Goal: Task Accomplishment & Management: Manage account settings

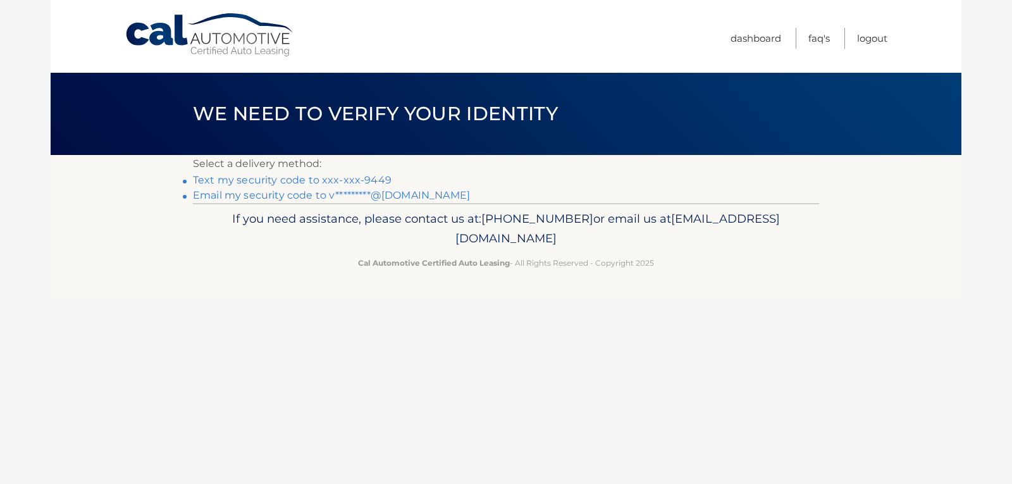
click at [368, 176] on link "Text my security code to xxx-xxx-9449" at bounding box center [292, 180] width 199 height 12
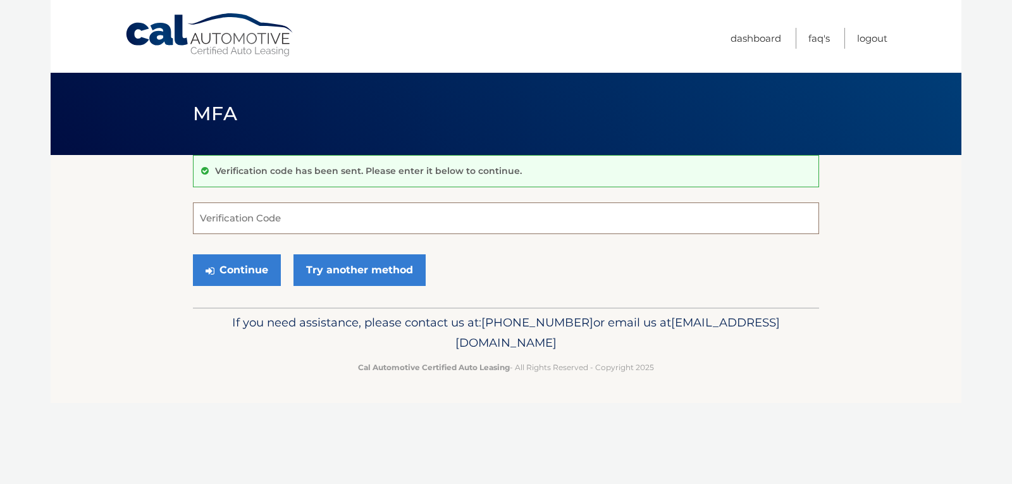
click at [325, 218] on input "Verification Code" at bounding box center [506, 218] width 626 height 32
type input "037851"
click at [251, 270] on button "Continue" at bounding box center [237, 270] width 88 height 32
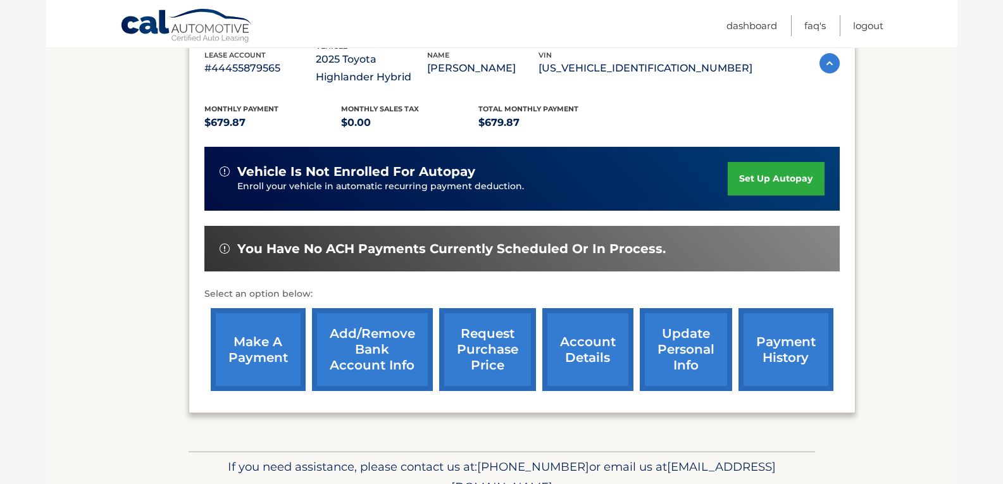
scroll to position [238, 0]
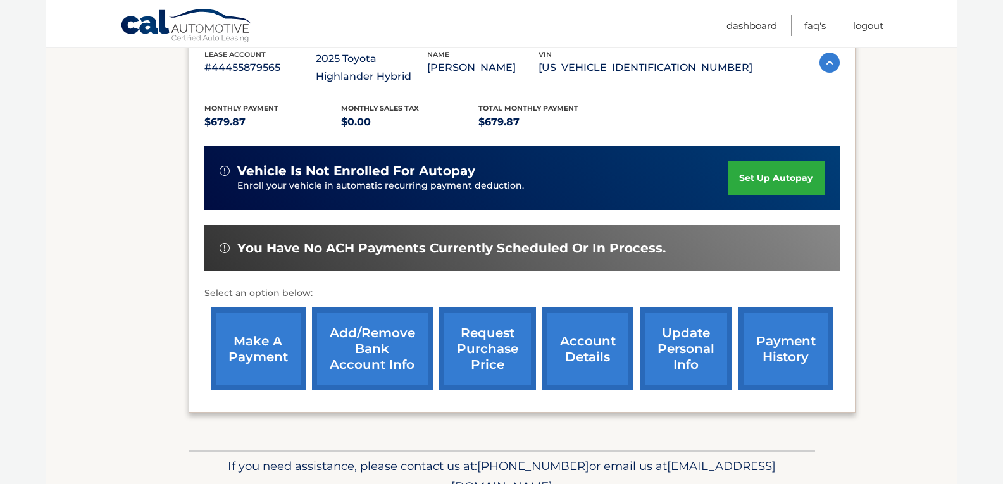
click at [255, 347] on link "make a payment" at bounding box center [258, 349] width 95 height 83
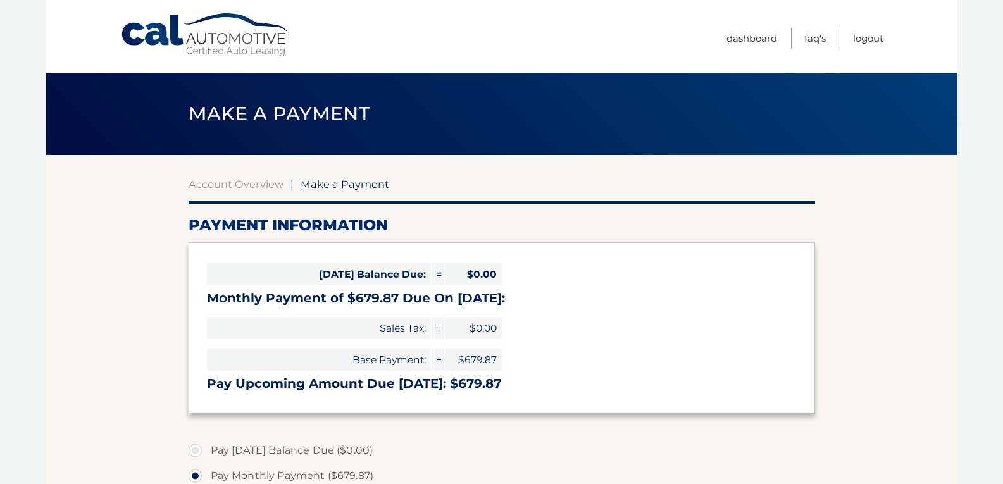
select select "NjUxYzEwYTEtODdmYi00NDg5LTg2OWItOTJjYjNhYjc4MzMx"
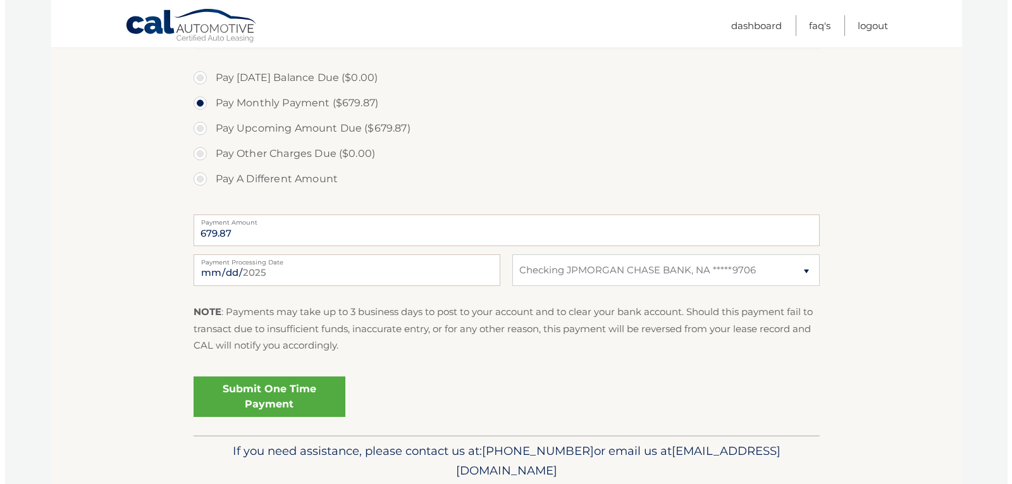
scroll to position [373, 0]
click at [280, 390] on link "Submit One Time Payment" at bounding box center [265, 396] width 152 height 40
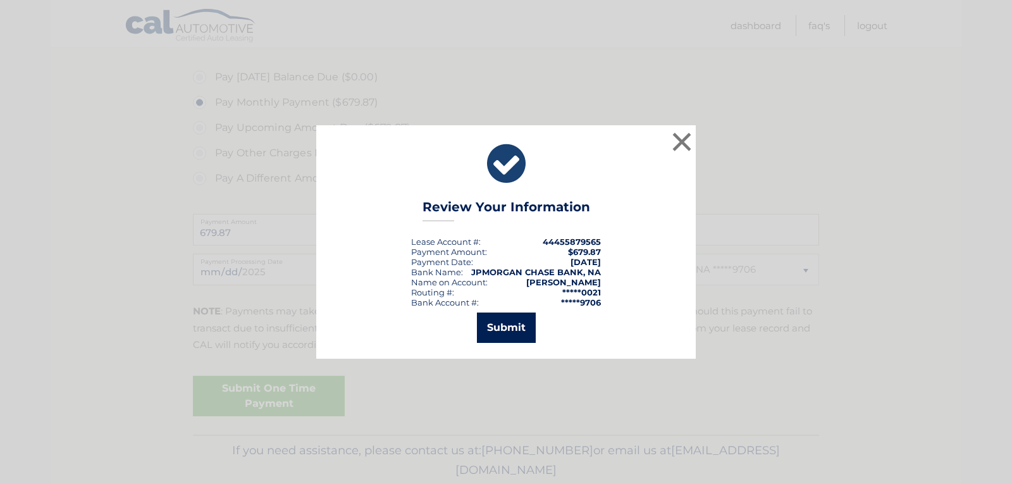
click at [504, 329] on button "Submit" at bounding box center [506, 328] width 59 height 30
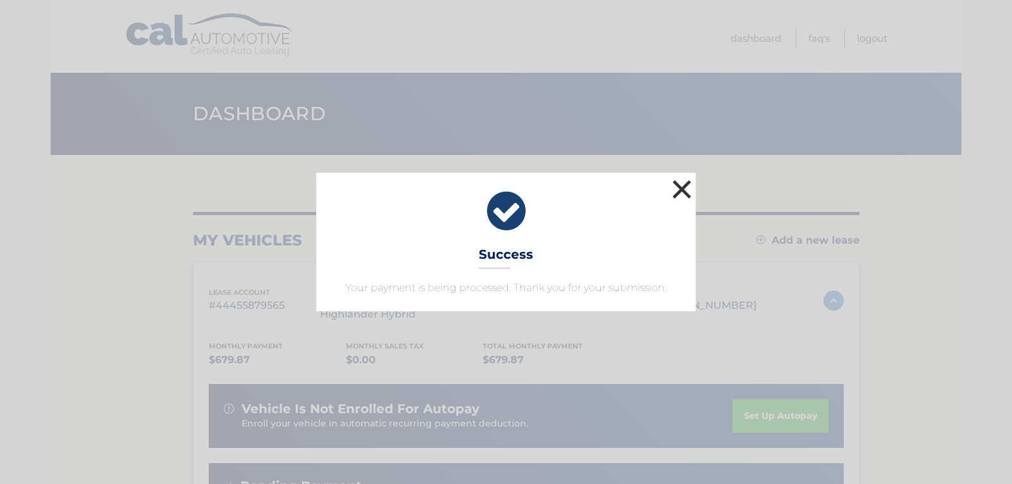
click at [681, 190] on button "×" at bounding box center [681, 189] width 25 height 25
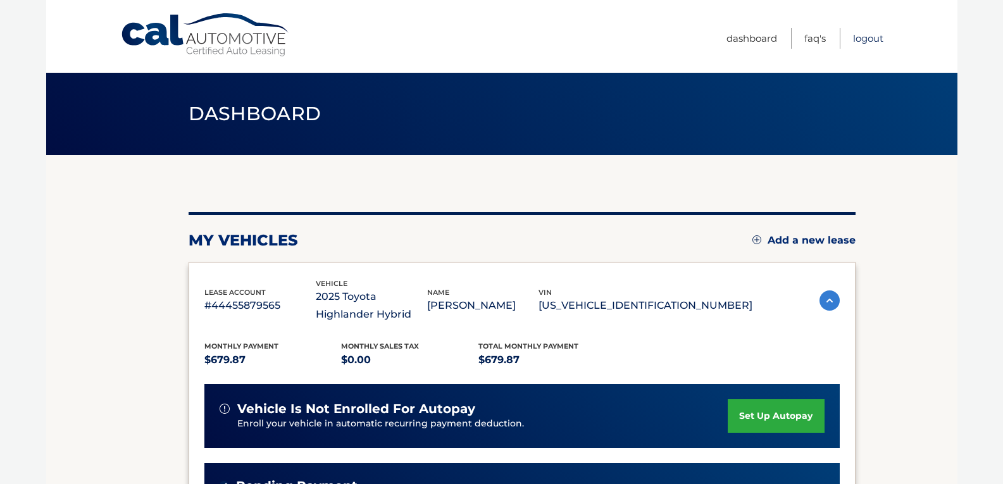
click at [862, 36] on link "Logout" at bounding box center [868, 38] width 30 height 21
